Goal: Information Seeking & Learning: Learn about a topic

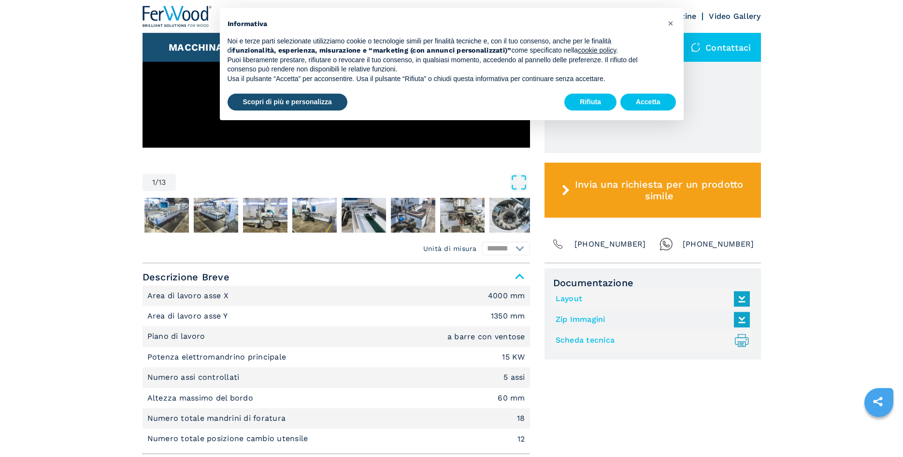
scroll to position [493, 0]
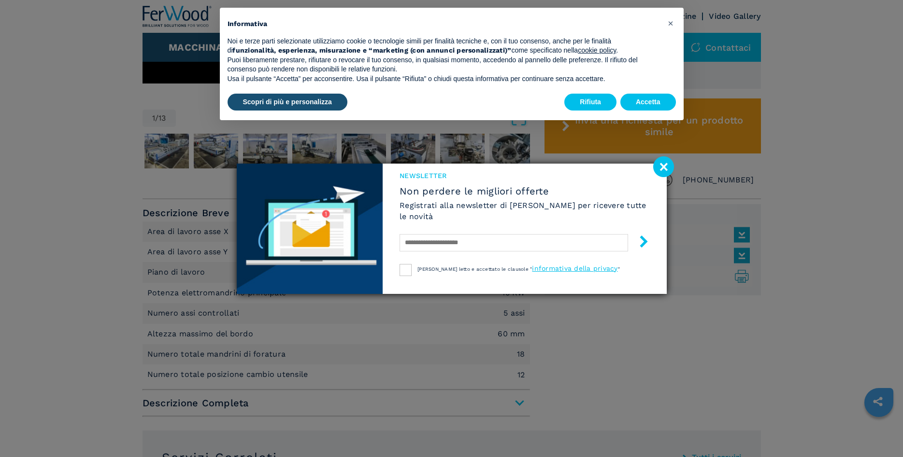
click at [663, 168] on image at bounding box center [663, 166] width 21 height 21
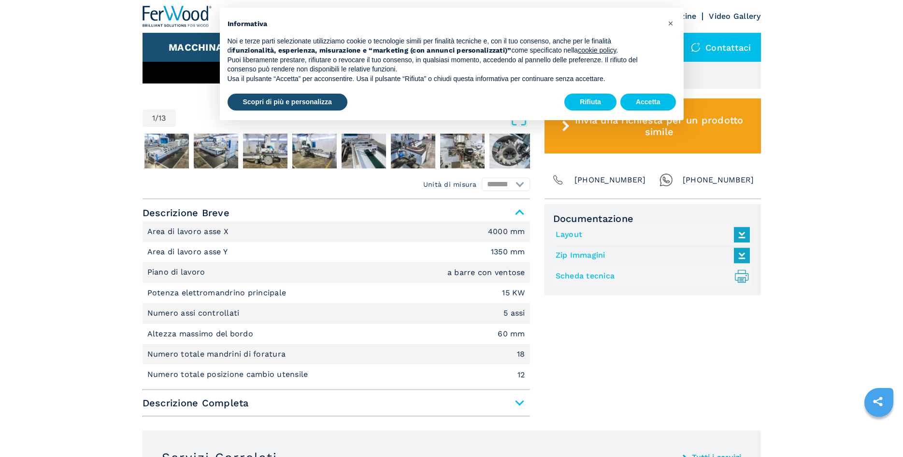
click at [520, 400] on span "Descrizione Completa" at bounding box center [335, 403] width 387 height 17
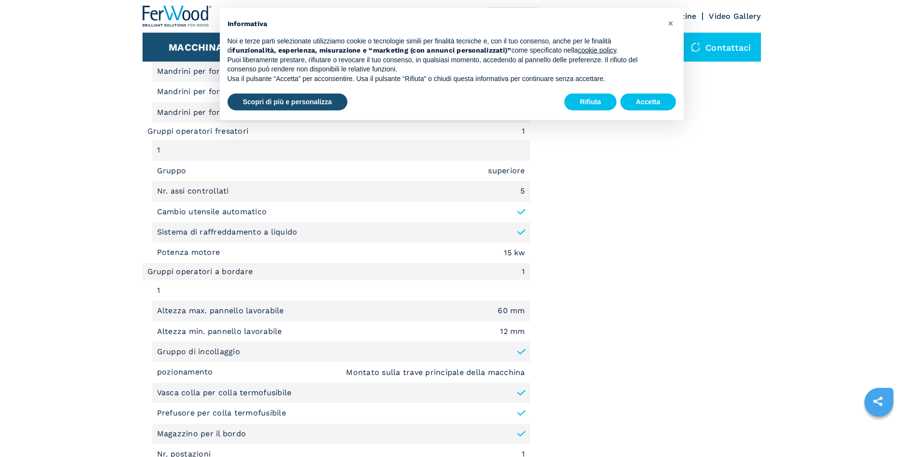
scroll to position [1133, 0]
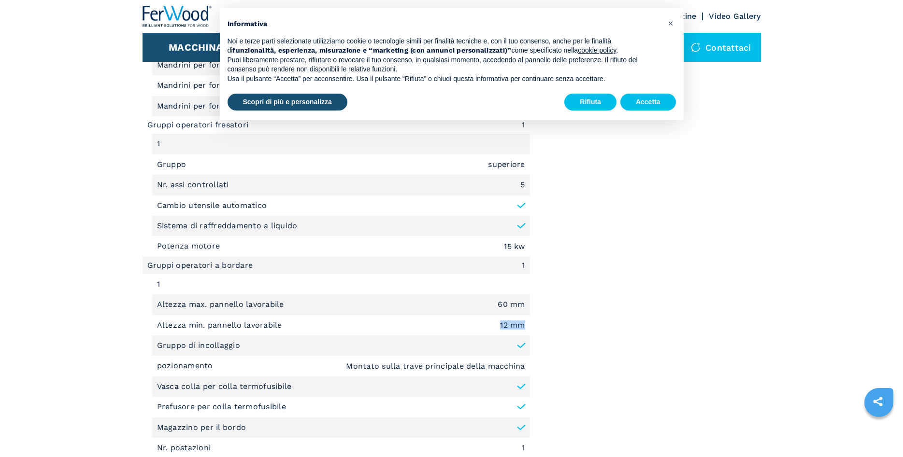
drag, startPoint x: 499, startPoint y: 323, endPoint x: 527, endPoint y: 316, distance: 28.9
click at [527, 316] on li "Altezza min. pannello lavorabile 12 mm" at bounding box center [341, 325] width 378 height 20
drag, startPoint x: 499, startPoint y: 301, endPoint x: 531, endPoint y: 328, distance: 41.4
click at [530, 328] on div "Sottofamiglia Centro di lavoro a Bordare Tipologia di Lavorazione Bordatura, Fo…" at bounding box center [335, 185] width 387 height 827
click at [531, 328] on div "Unità di misura ******* ********* Descrizione Breve Area di lavoro asse X 4000 …" at bounding box center [451, 83] width 618 height 1049
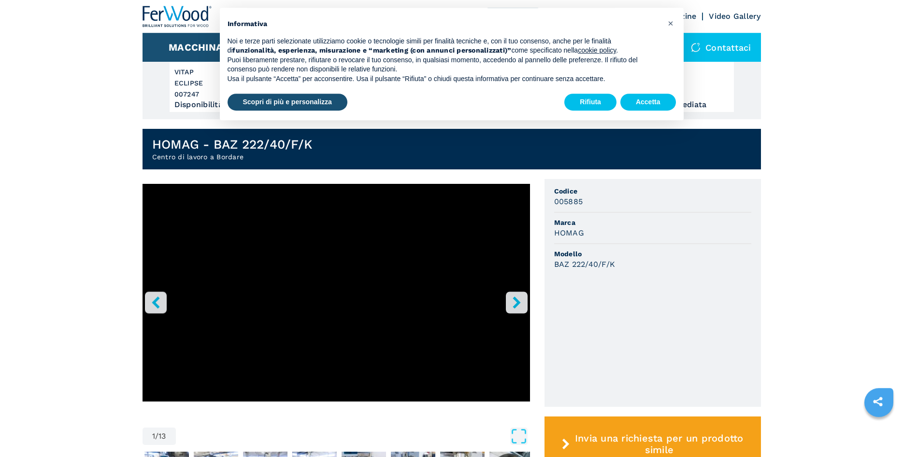
scroll to position [197, 0]
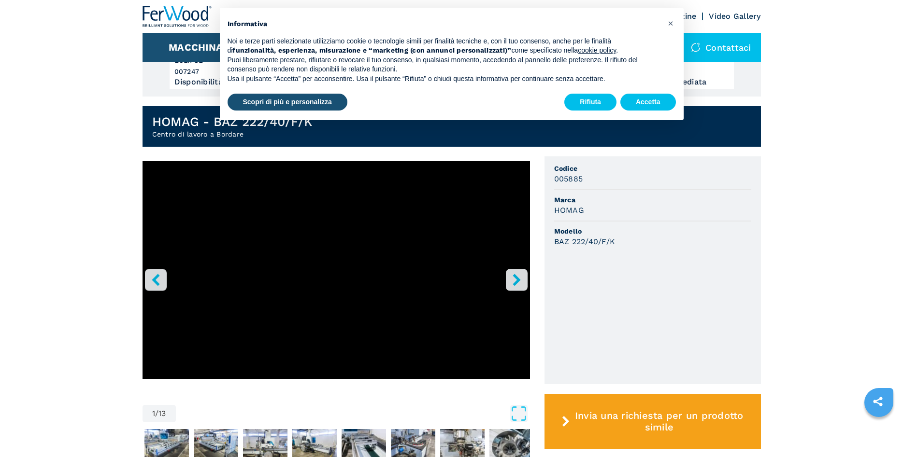
click at [521, 285] on icon "right-button" at bounding box center [516, 280] width 12 height 12
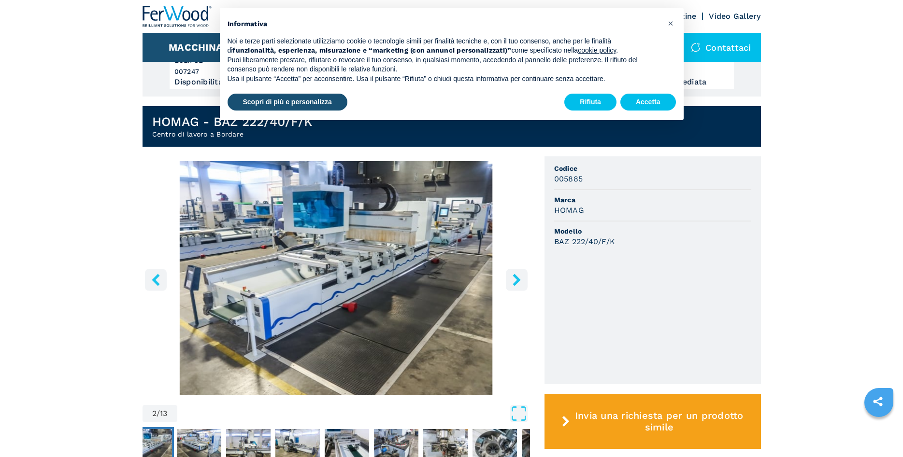
click at [512, 277] on icon "right-button" at bounding box center [516, 280] width 12 height 12
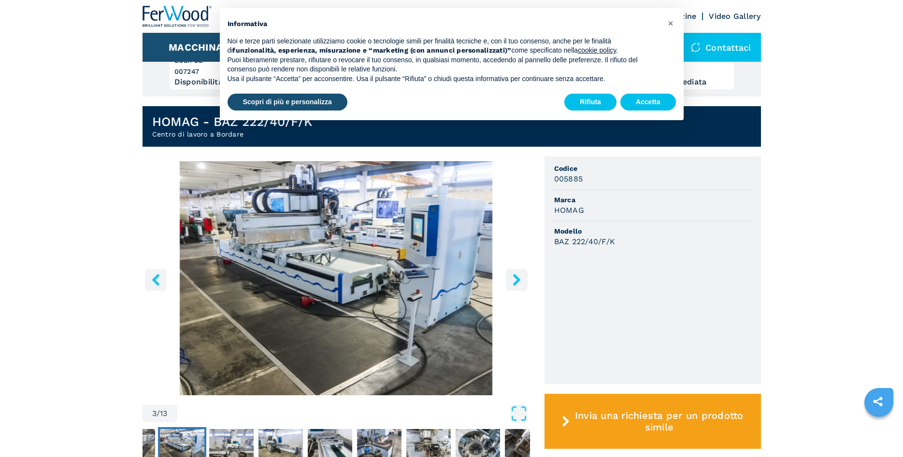
click at [512, 277] on icon "right-button" at bounding box center [516, 280] width 12 height 12
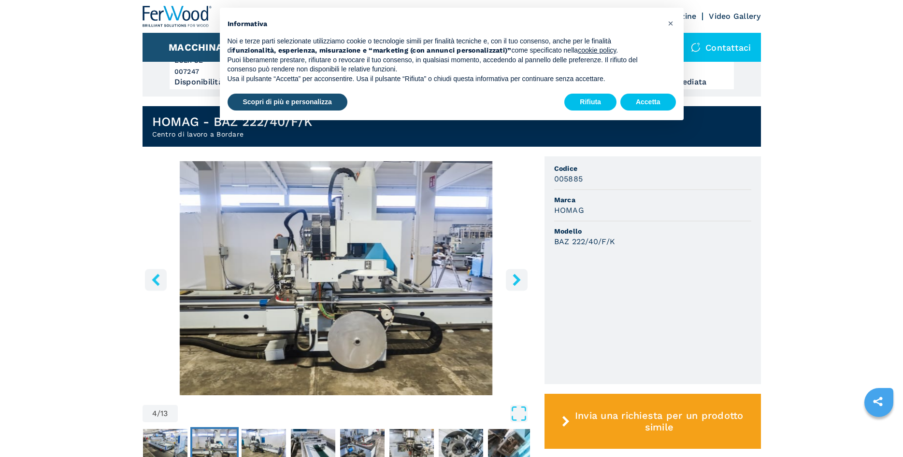
click at [512, 277] on icon "right-button" at bounding box center [516, 280] width 12 height 12
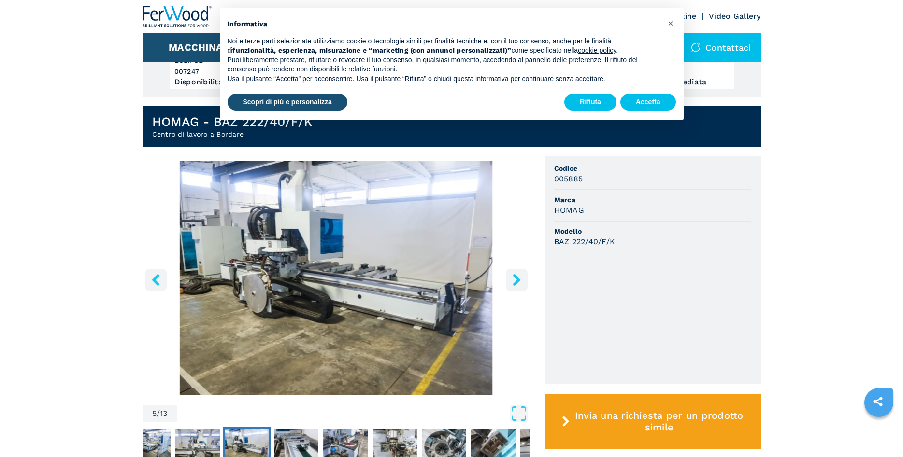
click at [512, 277] on icon "right-button" at bounding box center [516, 280] width 12 height 12
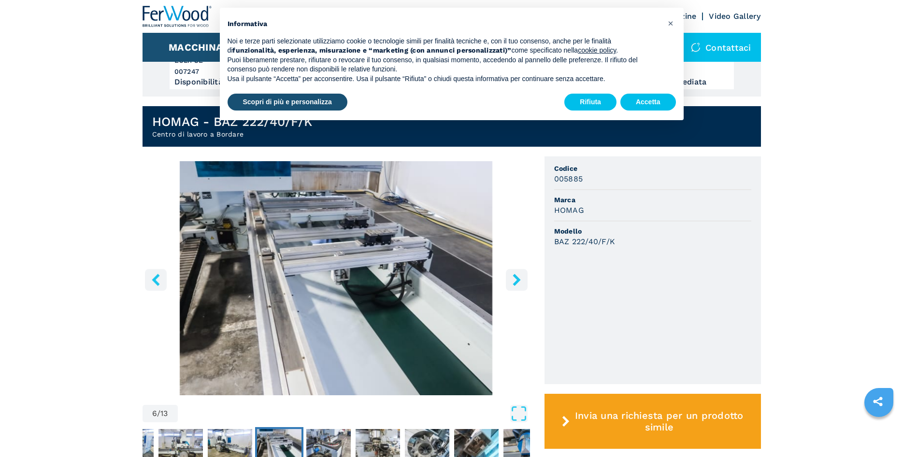
click at [512, 277] on icon "right-button" at bounding box center [516, 280] width 12 height 12
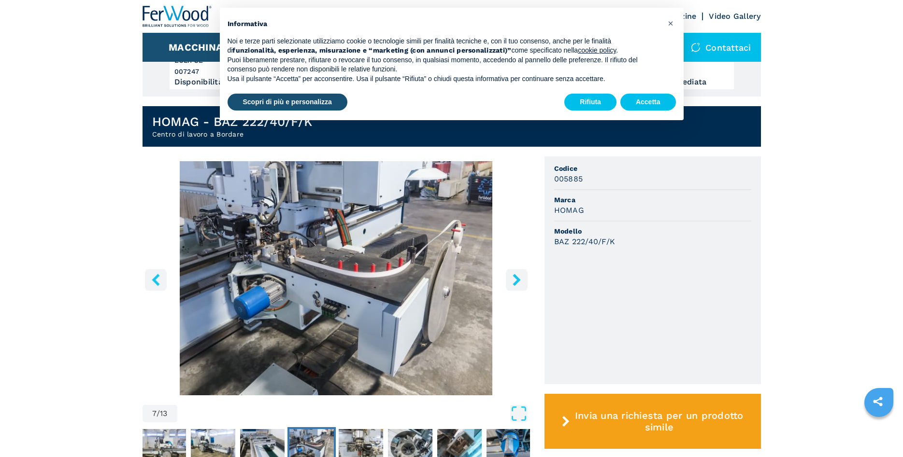
click at [512, 277] on icon "right-button" at bounding box center [516, 280] width 12 height 12
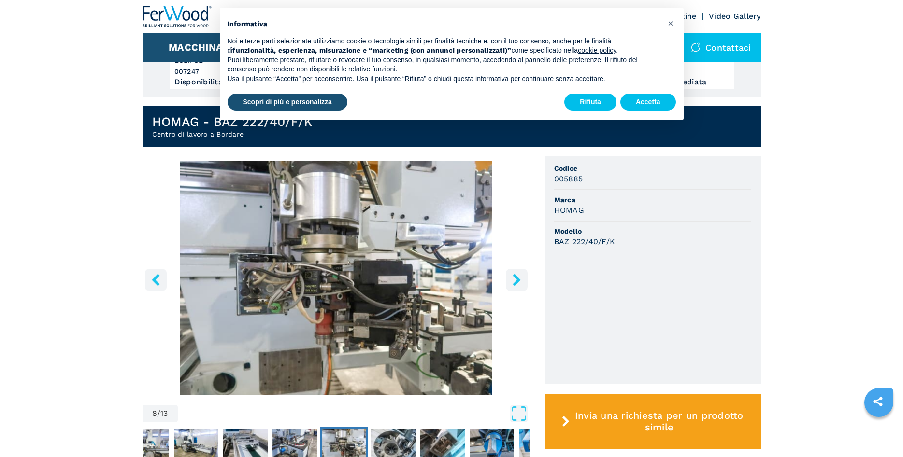
click at [512, 277] on icon "right-button" at bounding box center [516, 280] width 12 height 12
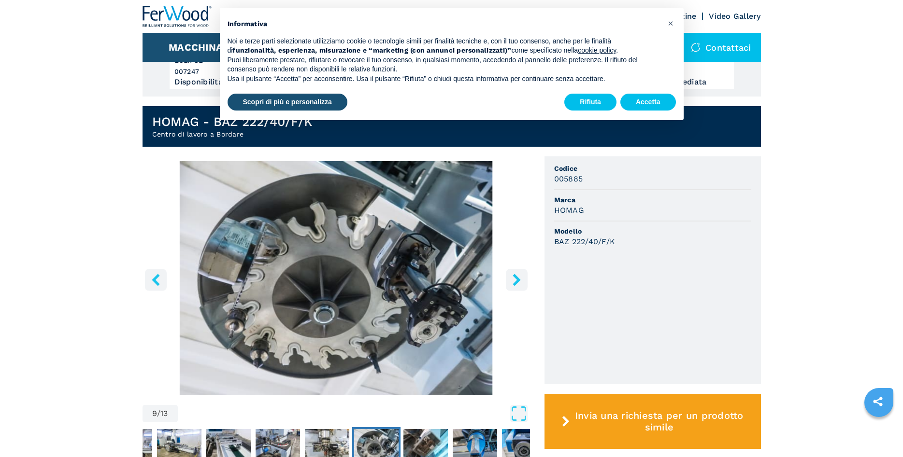
click at [512, 277] on icon "right-button" at bounding box center [516, 280] width 12 height 12
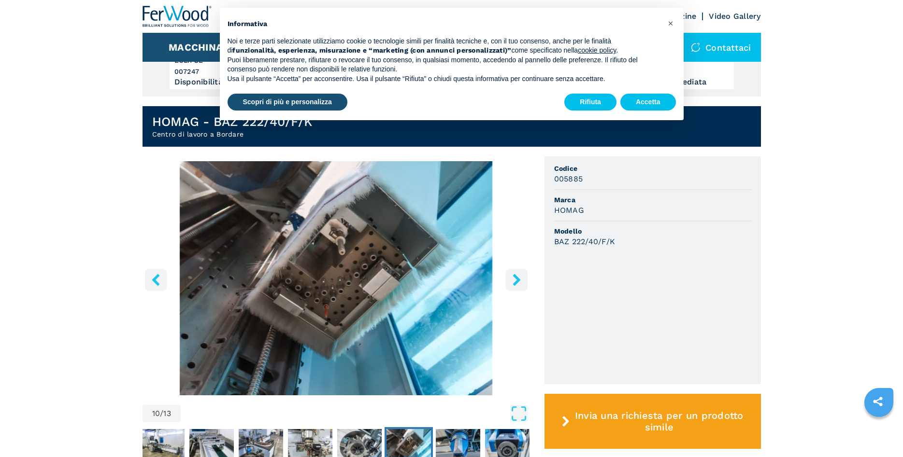
click at [512, 277] on icon "right-button" at bounding box center [516, 280] width 12 height 12
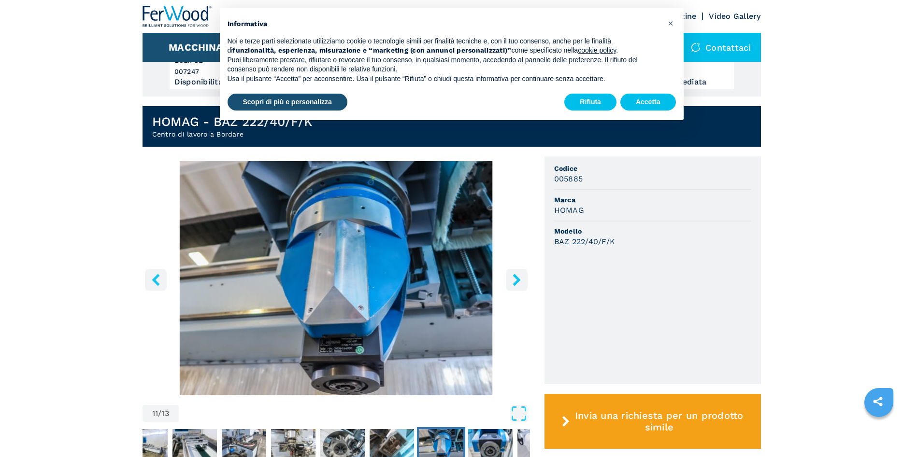
click at [158, 283] on icon "left-button" at bounding box center [156, 280] width 12 height 12
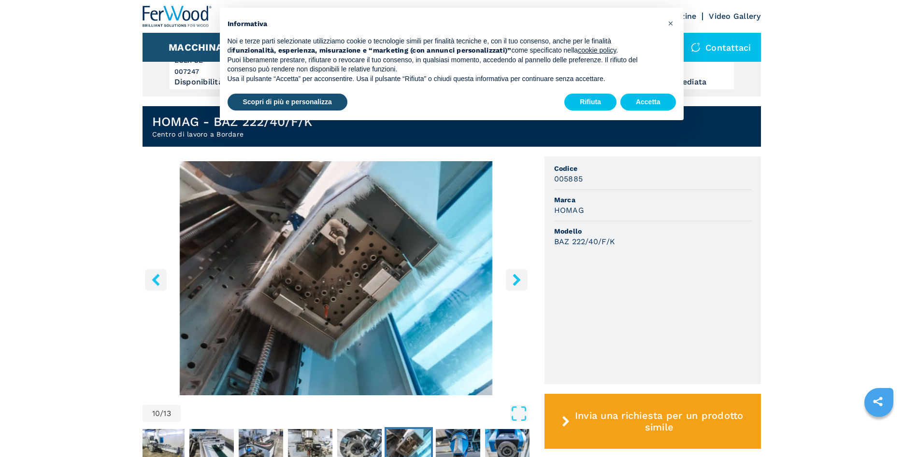
click at [158, 283] on icon "left-button" at bounding box center [156, 280] width 12 height 12
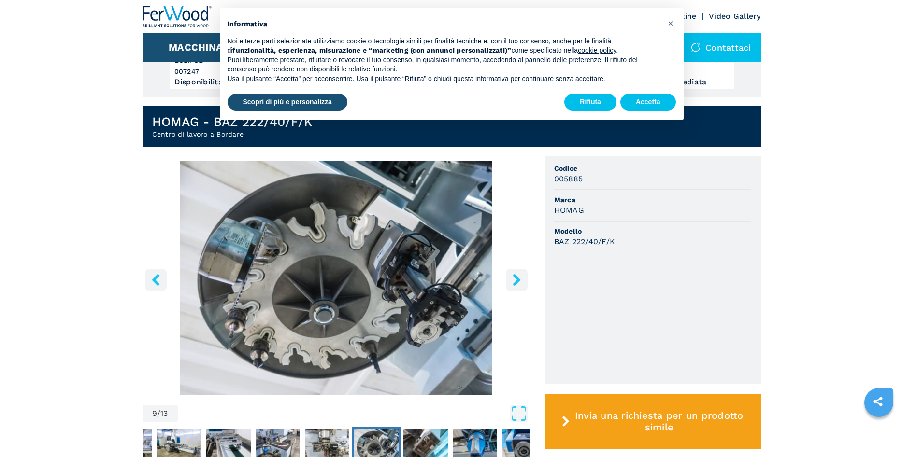
click at [515, 278] on icon "right-button" at bounding box center [516, 280] width 8 height 12
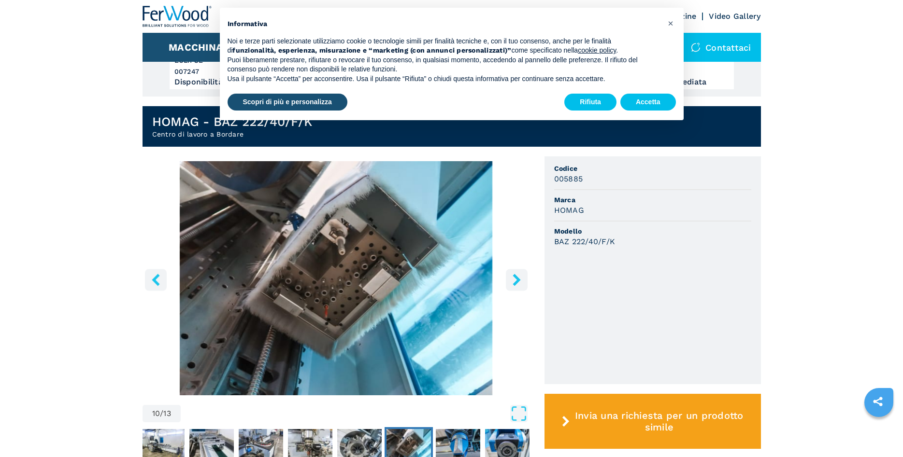
click at [515, 278] on icon "right-button" at bounding box center [516, 280] width 8 height 12
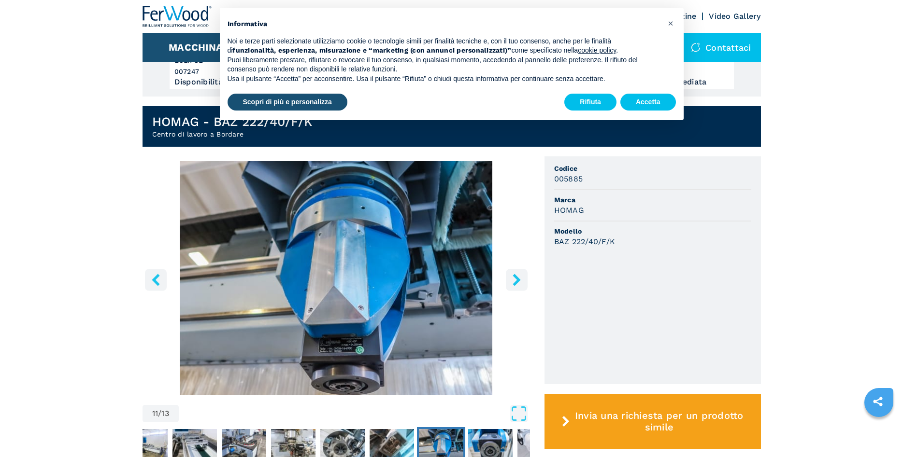
click at [515, 278] on icon "right-button" at bounding box center [516, 280] width 8 height 12
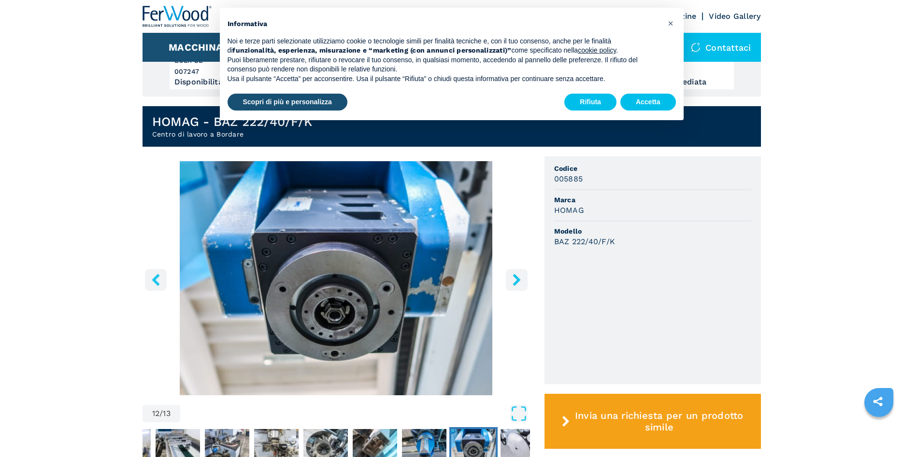
click at [515, 278] on icon "right-button" at bounding box center [516, 280] width 8 height 12
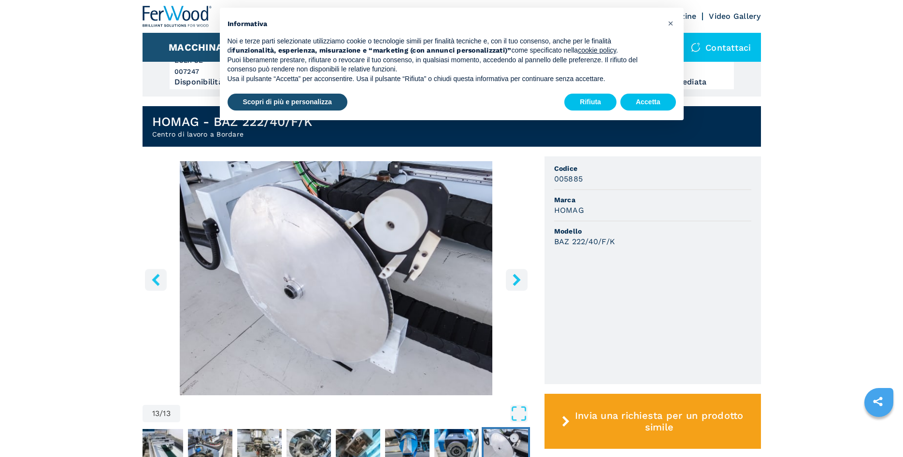
click at [514, 278] on icon "right-button" at bounding box center [516, 280] width 12 height 12
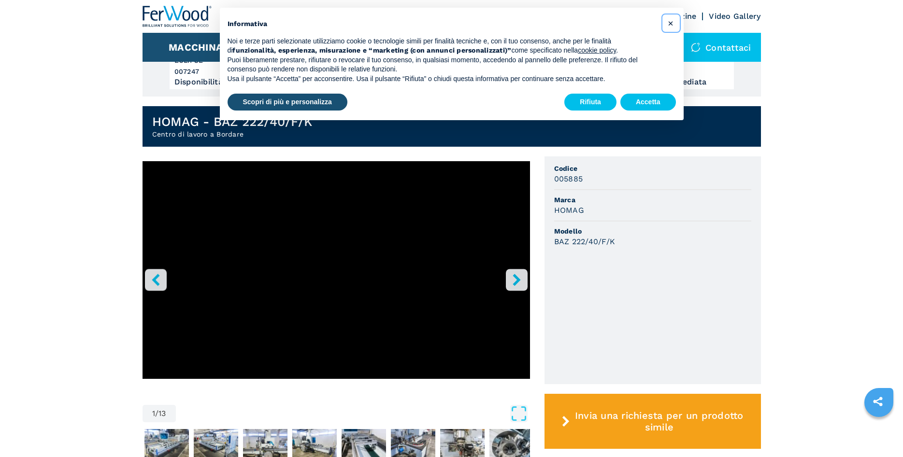
click at [667, 22] on button "×" at bounding box center [670, 22] width 15 height 15
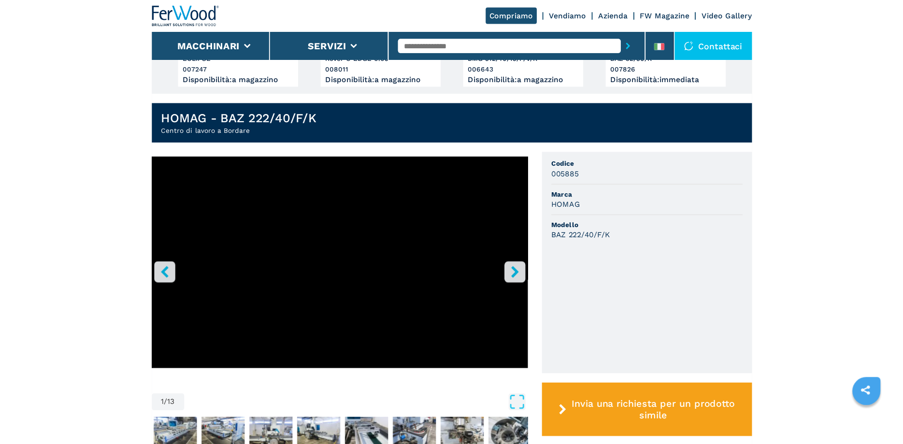
scroll to position [0, 0]
